Goal: Navigation & Orientation: Find specific page/section

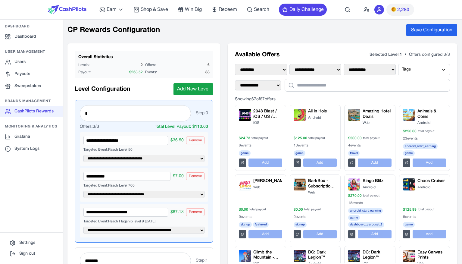
select select "**********"
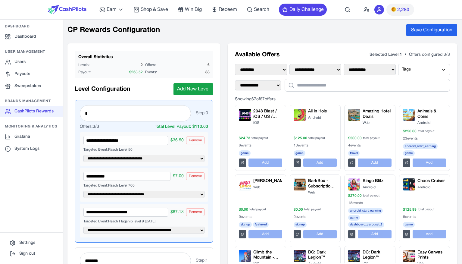
select select "**********"
click at [39, 90] on link "Sweepstakes" at bounding box center [31, 86] width 63 height 11
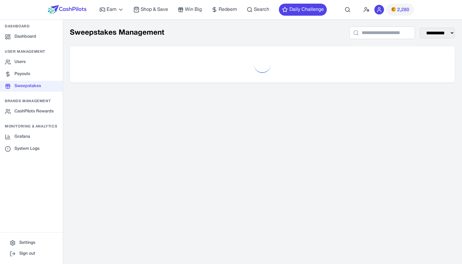
click at [353, 33] on icon at bounding box center [356, 33] width 6 height 6
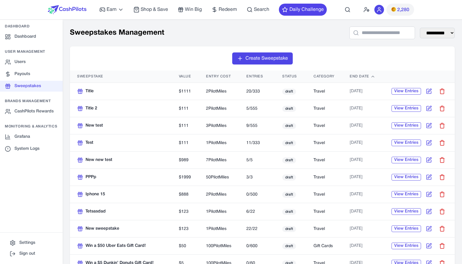
click at [252, 96] on td "20 / 333" at bounding box center [257, 91] width 36 height 17
drag, startPoint x: 254, startPoint y: 92, endPoint x: 256, endPoint y: 97, distance: 4.8
click at [256, 97] on td "20 / 333" at bounding box center [257, 91] width 36 height 17
click at [251, 102] on td "5 / 555" at bounding box center [257, 108] width 36 height 17
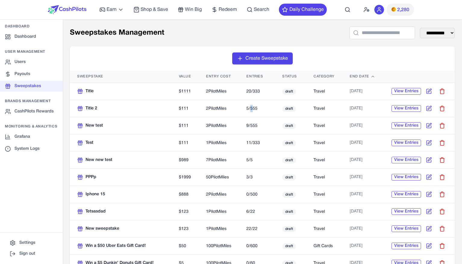
drag, startPoint x: 251, startPoint y: 106, endPoint x: 257, endPoint y: 110, distance: 6.4
click at [252, 106] on td "5 / 555" at bounding box center [257, 108] width 36 height 17
drag, startPoint x: 257, startPoint y: 110, endPoint x: 251, endPoint y: 93, distance: 17.9
drag, startPoint x: 223, startPoint y: 92, endPoint x: 222, endPoint y: 109, distance: 16.9
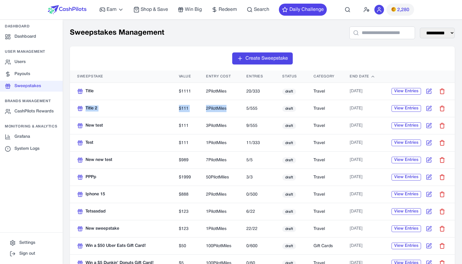
drag, startPoint x: 217, startPoint y: 100, endPoint x: 217, endPoint y: 109, distance: 9.3
click at [217, 109] on span "2 PilotMiles" at bounding box center [216, 109] width 20 height 4
drag, startPoint x: 212, startPoint y: 107, endPoint x: 211, endPoint y: 90, distance: 16.9
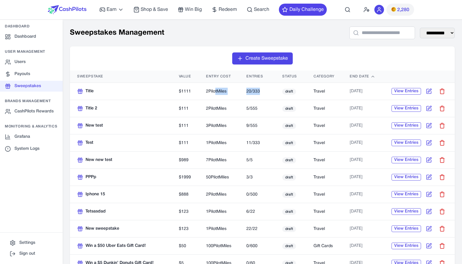
drag, startPoint x: 212, startPoint y: 89, endPoint x: 214, endPoint y: 108, distance: 18.2
drag, startPoint x: 221, startPoint y: 109, endPoint x: 218, endPoint y: 107, distance: 4.0
click at [221, 108] on span "2 PilotMiles" at bounding box center [216, 109] width 20 height 4
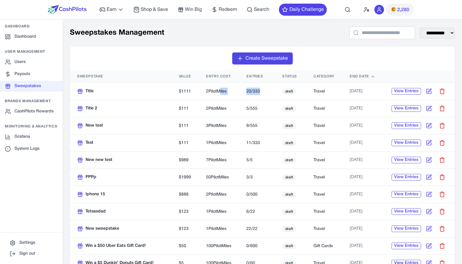
drag, startPoint x: 218, startPoint y: 107, endPoint x: 215, endPoint y: 89, distance: 18.0
drag, startPoint x: 215, startPoint y: 92, endPoint x: 216, endPoint y: 107, distance: 15.1
click at [229, 105] on td "2 PilotMiles" at bounding box center [219, 108] width 40 height 17
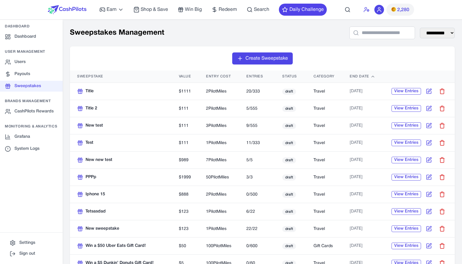
click at [369, 12] on icon at bounding box center [366, 10] width 6 height 6
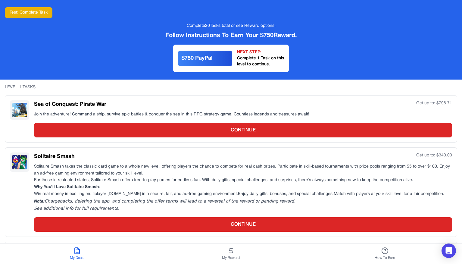
click at [357, 12] on div "Test: Complete Task Complete 20 Tasks total or see Reward options. Follow Instr…" at bounding box center [231, 39] width 462 height 79
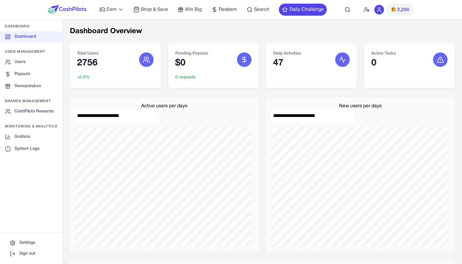
click at [263, 85] on div "Total Users 2756 +5.8% Pending Payouts $0 0 requests Daily Activities 47 Active…" at bounding box center [262, 65] width 385 height 45
click at [286, 113] on input "**********" at bounding box center [313, 116] width 84 height 12
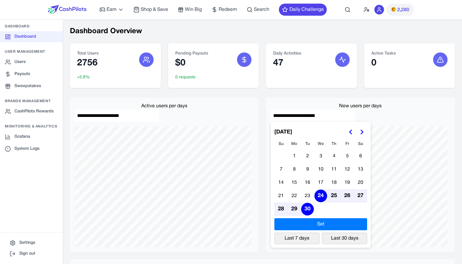
click at [277, 115] on input "**********" at bounding box center [313, 116] width 84 height 12
drag, startPoint x: 271, startPoint y: 114, endPoint x: 288, endPoint y: 112, distance: 17.8
click at [271, 114] on input "**********" at bounding box center [313, 116] width 84 height 12
drag, startPoint x: 292, startPoint y: 112, endPoint x: 326, endPoint y: 110, distance: 33.8
click at [323, 111] on input "**********" at bounding box center [313, 116] width 84 height 12
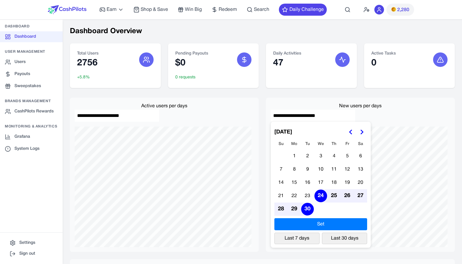
click at [326, 110] on input "**********" at bounding box center [313, 116] width 84 height 12
click at [361, 103] on div "New users per days" at bounding box center [360, 105] width 179 height 7
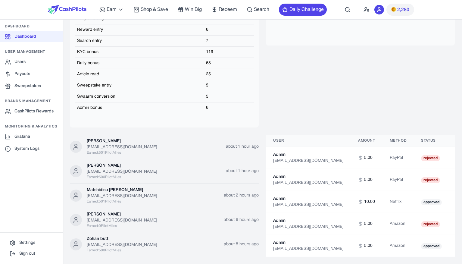
scroll to position [20, 0]
drag, startPoint x: 279, startPoint y: 151, endPoint x: 281, endPoint y: 157, distance: 5.9
click at [281, 157] on td "Admin admin@example.com" at bounding box center [308, 158] width 85 height 22
click at [281, 158] on div "admin@example.com" at bounding box center [308, 161] width 70 height 6
drag, startPoint x: 279, startPoint y: 154, endPoint x: 277, endPoint y: 150, distance: 5.0
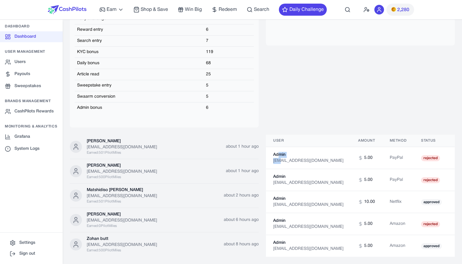
click at [277, 150] on td "Admin admin@example.com" at bounding box center [308, 158] width 85 height 22
drag, startPoint x: 277, startPoint y: 150, endPoint x: 277, endPoint y: 156, distance: 6.3
click at [277, 156] on td "Admin admin@example.com" at bounding box center [308, 158] width 85 height 22
click at [277, 158] on div "admin@example.com" at bounding box center [308, 161] width 70 height 6
drag, startPoint x: 102, startPoint y: 143, endPoint x: 102, endPoint y: 135, distance: 8.1
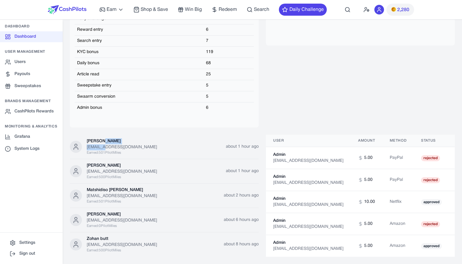
click at [102, 138] on div "nigus selomon nigusselomon605@gmail.com Earned: 501 PilotMiles" at bounding box center [156, 146] width 139 height 17
drag, startPoint x: 102, startPoint y: 137, endPoint x: 103, endPoint y: 145, distance: 7.9
click at [103, 145] on div "nigus selomon nigusselomon605@gmail.com Earned: 501 PilotMiles" at bounding box center [156, 146] width 139 height 17
click at [108, 150] on div "Earned: 501 PilotMiles" at bounding box center [156, 152] width 139 height 5
drag, startPoint x: 108, startPoint y: 146, endPoint x: 109, endPoint y: 141, distance: 5.5
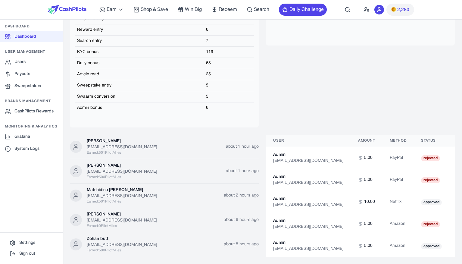
click at [109, 141] on div "nigus selomon nigusselomon605@gmail.com Earned: 501 PilotMiles" at bounding box center [156, 146] width 139 height 17
click at [104, 144] on div "nigusselomon605@gmail.com" at bounding box center [156, 147] width 139 height 6
drag, startPoint x: 102, startPoint y: 138, endPoint x: 102, endPoint y: 145, distance: 7.3
click at [102, 145] on div "nigus selomon nigusselomon605@gmail.com Earned: 501 PilotMiles" at bounding box center [156, 146] width 139 height 17
click at [102, 145] on div "nigusselomon605@gmail.com" at bounding box center [156, 147] width 139 height 6
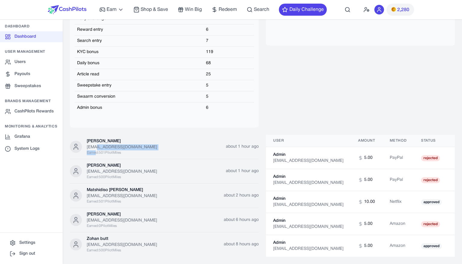
drag, startPoint x: 97, startPoint y: 147, endPoint x: 96, endPoint y: 143, distance: 3.7
click at [96, 143] on div "nigus selomon nigusselomon605@gmail.com Earned: 501 PilotMiles" at bounding box center [156, 146] width 139 height 17
click at [96, 144] on div "nigusselomon605@gmail.com" at bounding box center [156, 147] width 139 height 6
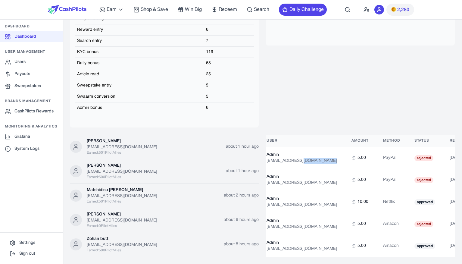
drag, startPoint x: 396, startPoint y: 155, endPoint x: 299, endPoint y: 157, distance: 96.7
click at [299, 157] on tr "Admin admin@example.com 5.00 PayPal rejected 9 months ago" at bounding box center [370, 158] width 222 height 22
click at [299, 158] on div "admin@example.com" at bounding box center [301, 161] width 70 height 6
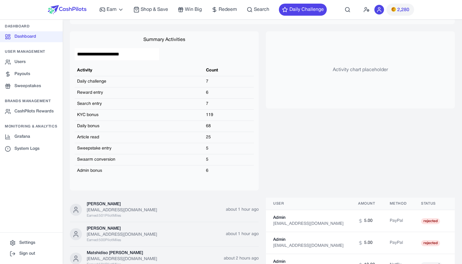
scroll to position [479, 0]
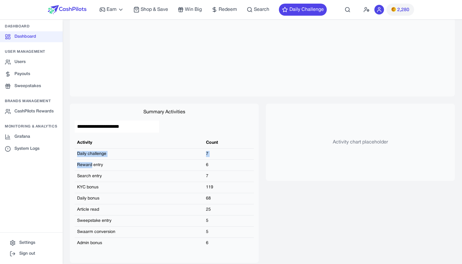
drag, startPoint x: 92, startPoint y: 165, endPoint x: 93, endPoint y: 149, distance: 15.7
click at [94, 150] on tbody "Daily challenge 7 Reward entry 6 Search entry 7 KYC bonus 119 Daily bonus 68 Ar…" at bounding box center [164, 198] width 179 height 100
click at [93, 149] on td "Daily challenge" at bounding box center [139, 153] width 129 height 11
drag, startPoint x: 84, startPoint y: 142, endPoint x: 108, endPoint y: 154, distance: 26.3
click at [98, 152] on table "Activity Count Daily challenge 7 Reward entry 6 Search entry 7 KYC bonus 119 Da…" at bounding box center [164, 192] width 179 height 111
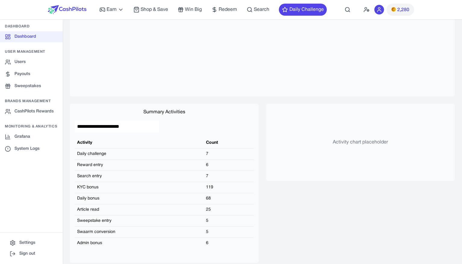
click at [210, 151] on td "7" at bounding box center [229, 153] width 50 height 11
drag, startPoint x: 207, startPoint y: 143, endPoint x: 205, endPoint y: 159, distance: 16.0
click at [205, 158] on table "Activity Count Daily challenge 7 Reward entry 6 Search entry 7 KYC bonus 119 Da…" at bounding box center [164, 192] width 179 height 111
click at [206, 159] on tbody "Daily challenge 7 Reward entry 6 Search entry 7 KYC bonus 119 Daily bonus 68 Ar…" at bounding box center [164, 198] width 179 height 100
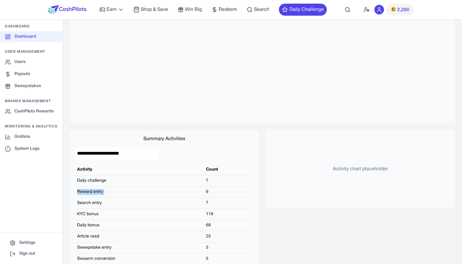
scroll to position [460, 0]
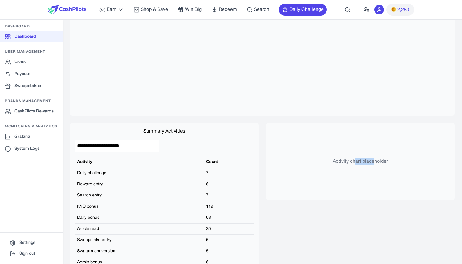
drag, startPoint x: 352, startPoint y: 161, endPoint x: 372, endPoint y: 161, distance: 19.9
click at [371, 161] on p "Activity chart placeholder" at bounding box center [360, 161] width 55 height 7
click at [372, 161] on p "Activity chart placeholder" at bounding box center [360, 161] width 55 height 7
drag, startPoint x: 379, startPoint y: 160, endPoint x: 326, endPoint y: 161, distance: 52.1
click at [326, 161] on div "Activity chart placeholder" at bounding box center [360, 161] width 189 height 77
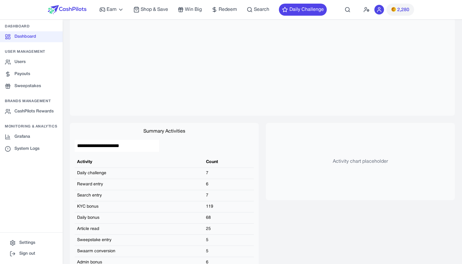
click at [326, 161] on div "Activity chart placeholder" at bounding box center [360, 161] width 189 height 77
drag, startPoint x: 332, startPoint y: 160, endPoint x: 350, endPoint y: 160, distance: 18.1
click at [348, 160] on p "Activity chart placeholder" at bounding box center [360, 161] width 55 height 7
click at [350, 160] on p "Activity chart placeholder" at bounding box center [360, 161] width 55 height 7
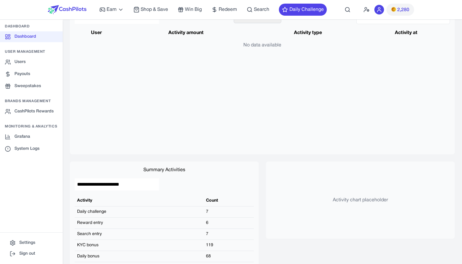
click at [337, 164] on div "Activity chart placeholder" at bounding box center [360, 199] width 189 height 77
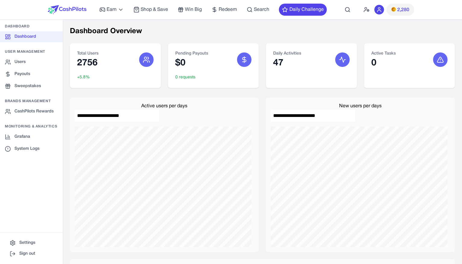
scroll to position [0, 0]
click at [36, 59] on link "Users" at bounding box center [31, 62] width 63 height 11
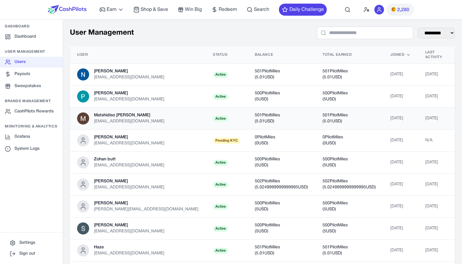
click at [164, 120] on div "mokoenamatshidisomargaret@gmail.com" at bounding box center [129, 121] width 70 height 6
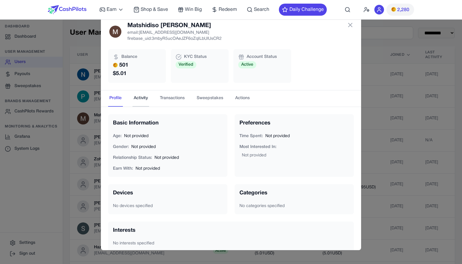
click at [137, 98] on button "Activity" at bounding box center [140, 98] width 17 height 16
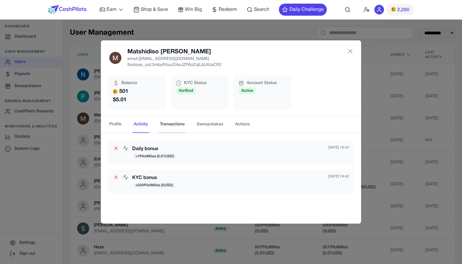
click at [162, 126] on button "Transactions" at bounding box center [172, 125] width 27 height 16
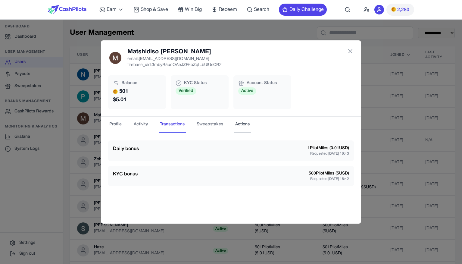
drag, startPoint x: 213, startPoint y: 126, endPoint x: 246, endPoint y: 126, distance: 32.8
click at [213, 126] on button "Sweepstakes" at bounding box center [209, 125] width 29 height 16
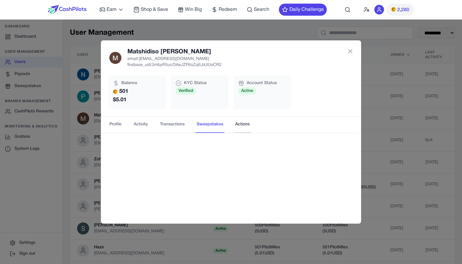
click at [246, 126] on button "Actions" at bounding box center [242, 125] width 17 height 16
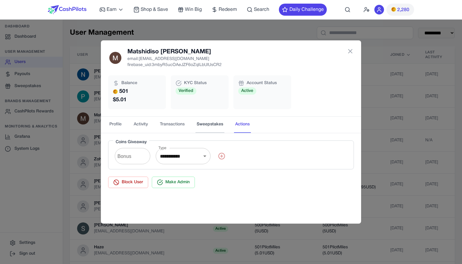
click at [208, 126] on button "Sweepstakes" at bounding box center [209, 125] width 29 height 16
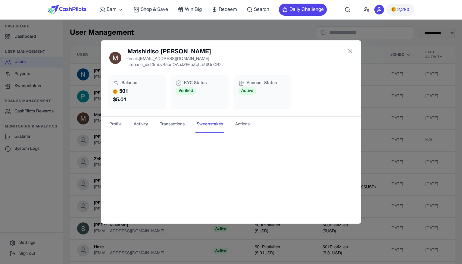
click at [81, 129] on div "Matshidiso Margaret Mokoena email: mokoenamatshidisomargaret@gmail.com firebase…" at bounding box center [231, 132] width 462 height 264
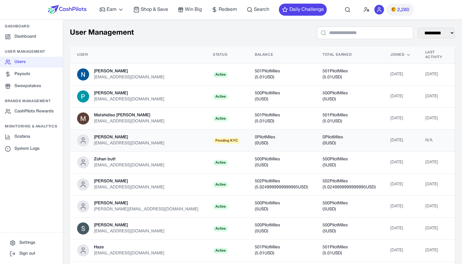
click at [285, 141] on td "0 PilotMiles ( 0 USD)" at bounding box center [282, 140] width 68 height 22
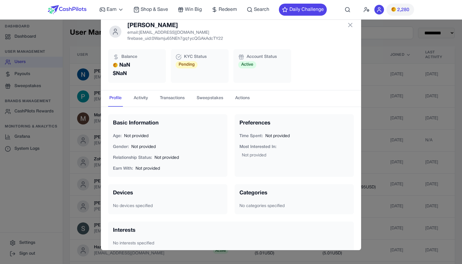
click at [127, 95] on nav "Profile Activity Transactions Sweepstakes Actions" at bounding box center [231, 98] width 260 height 16
click at [135, 96] on button "Activity" at bounding box center [140, 98] width 17 height 16
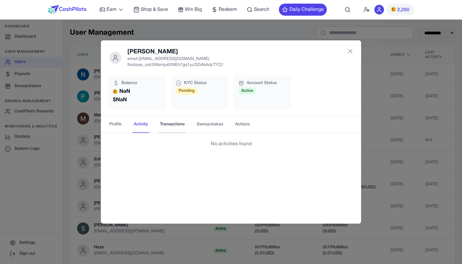
click at [166, 125] on button "Transactions" at bounding box center [172, 125] width 27 height 16
drag, startPoint x: 207, startPoint y: 123, endPoint x: 202, endPoint y: 134, distance: 12.6
click at [207, 123] on button "Sweepstakes" at bounding box center [209, 125] width 29 height 16
click at [108, 125] on button "Profile" at bounding box center [115, 125] width 15 height 16
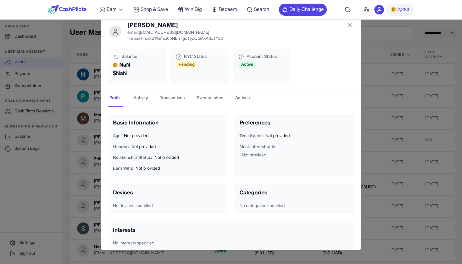
click at [91, 109] on div "Bostick email: nelsonstep123@yahoo.com firebase_uid: 0Wamju65NEh7gq1ycQGAkAdcTY…" at bounding box center [231, 132] width 462 height 264
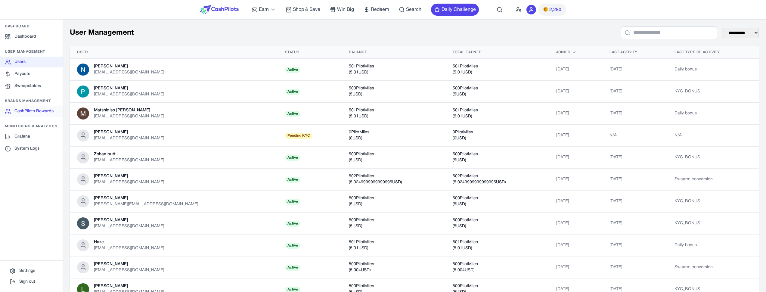
click at [24, 112] on link "CashPilots Rewards" at bounding box center [31, 111] width 63 height 11
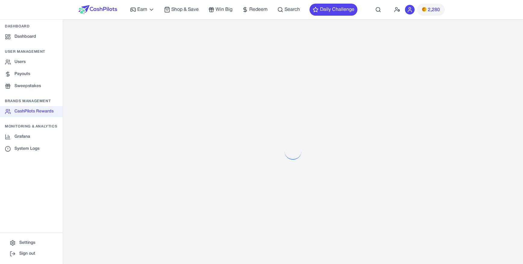
select select "**********"
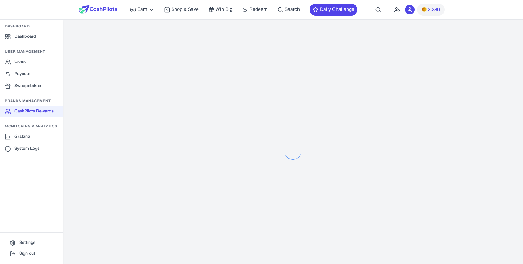
select select "**********"
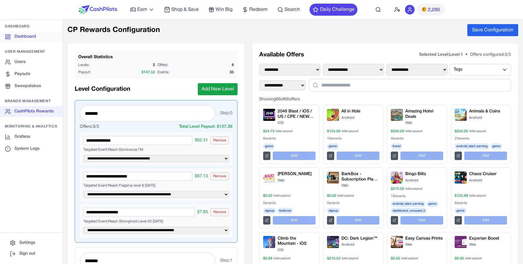
click at [37, 39] on link "Dashboard" at bounding box center [31, 36] width 63 height 11
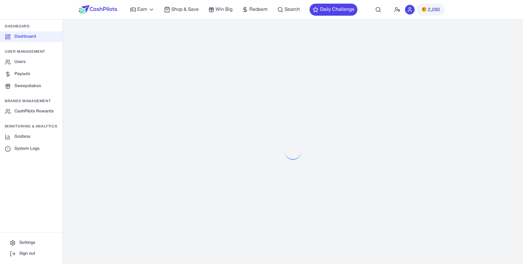
click at [38, 68] on div "Users Payouts Sweepstakes" at bounding box center [31, 74] width 63 height 35
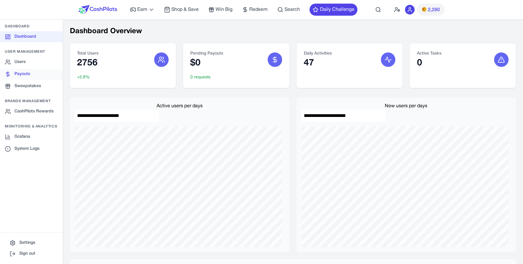
click at [36, 70] on link "Payouts" at bounding box center [31, 74] width 63 height 11
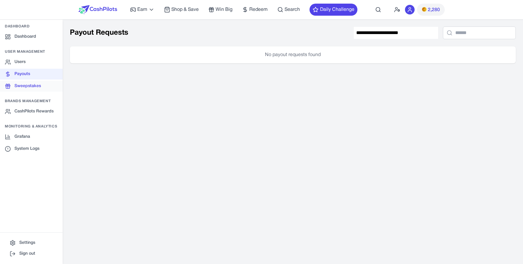
click at [30, 85] on link "Sweepstakes" at bounding box center [31, 86] width 63 height 11
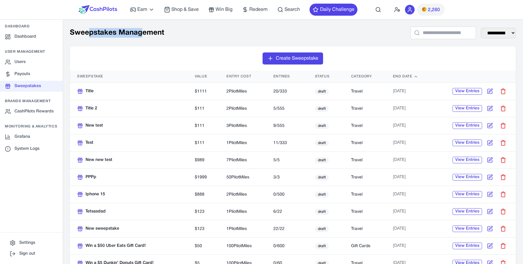
drag, startPoint x: 96, startPoint y: 31, endPoint x: 90, endPoint y: 32, distance: 5.5
click at [90, 32] on h1 "Sweepstakes Management" at bounding box center [117, 33] width 94 height 10
click at [50, 71] on link "Payouts" at bounding box center [31, 74] width 63 height 11
